Goal: Go to known website: Go to known website

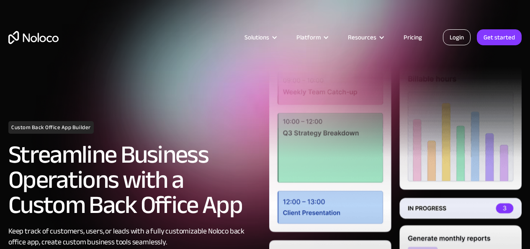
click at [462, 34] on link "Login" at bounding box center [457, 37] width 28 height 16
